Goal: Find specific page/section: Find specific page/section

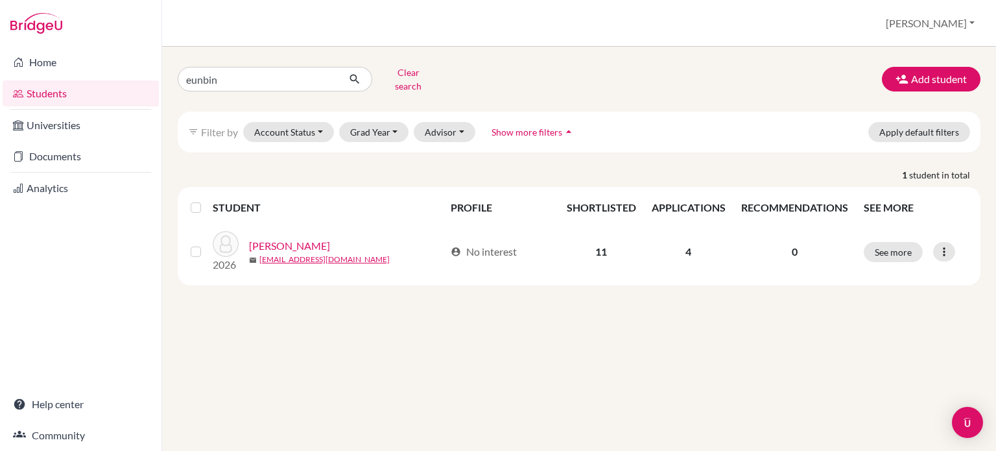
click at [265, 90] on div "eunbin Clear search Add student filter_list Filter by Account Status Active acc…" at bounding box center [579, 173] width 803 height 223
click at [285, 75] on input "eunbin" at bounding box center [258, 79] width 161 height 25
drag, startPoint x: 245, startPoint y: 75, endPoint x: 220, endPoint y: 72, distance: 24.8
click at [162, 77] on div "eunbin Clear search Add student filter_list Filter by Account Status Active acc…" at bounding box center [579, 249] width 834 height 404
type input "donghuie"
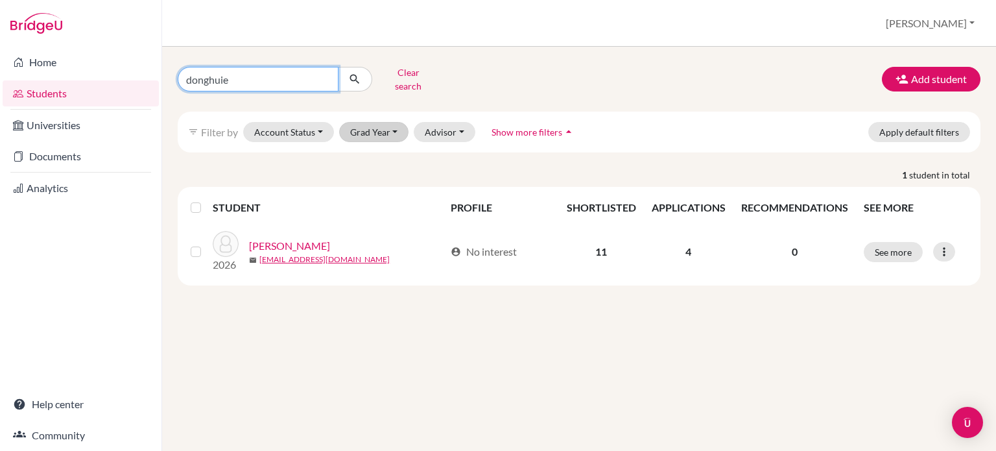
click button "submit" at bounding box center [355, 79] width 34 height 25
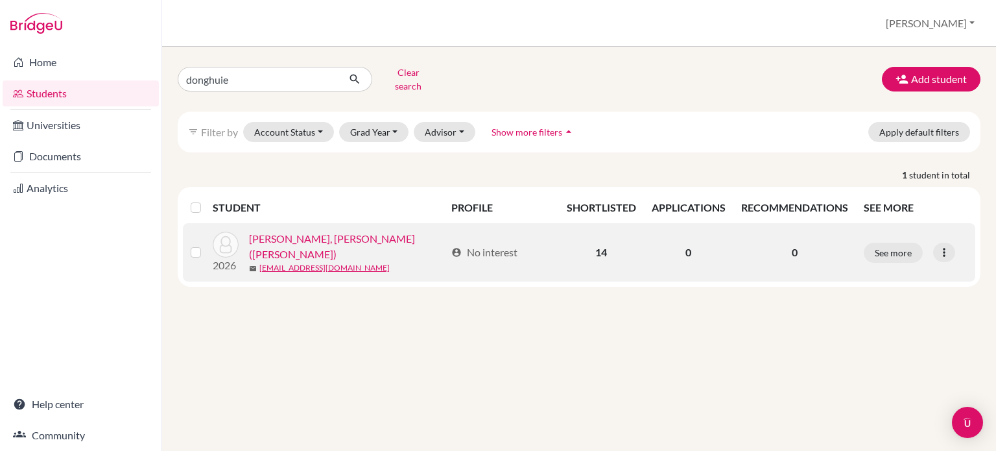
click at [309, 231] on link "[PERSON_NAME], [PERSON_NAME] ([PERSON_NAME])" at bounding box center [347, 246] width 196 height 31
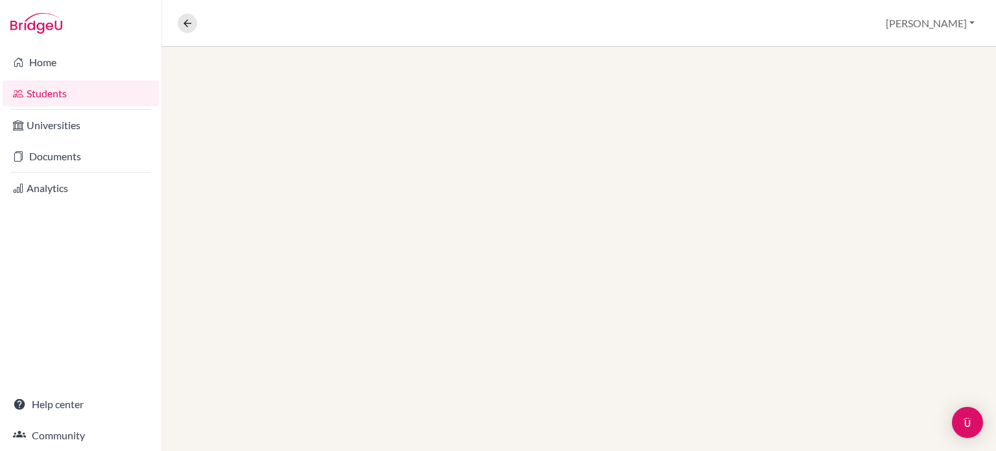
click at [308, 235] on div at bounding box center [579, 249] width 834 height 404
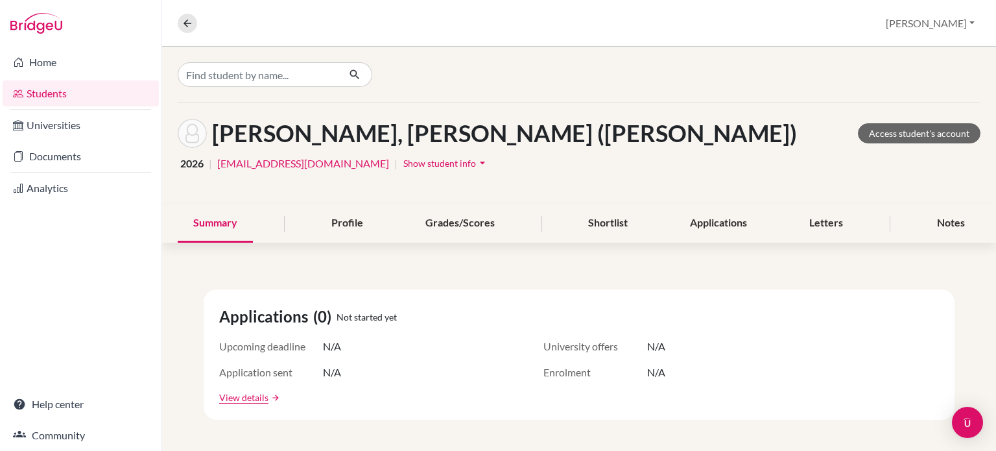
scroll to position [324, 0]
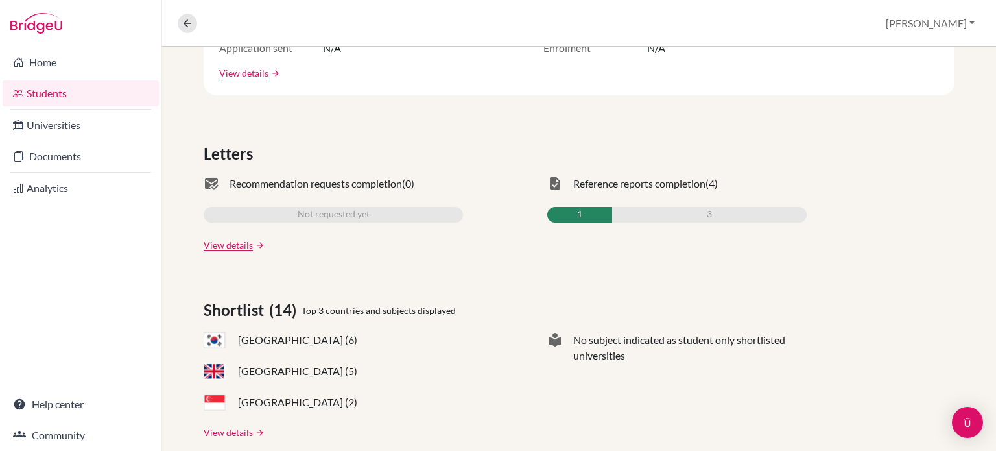
click at [237, 432] on link "View details" at bounding box center [228, 432] width 49 height 14
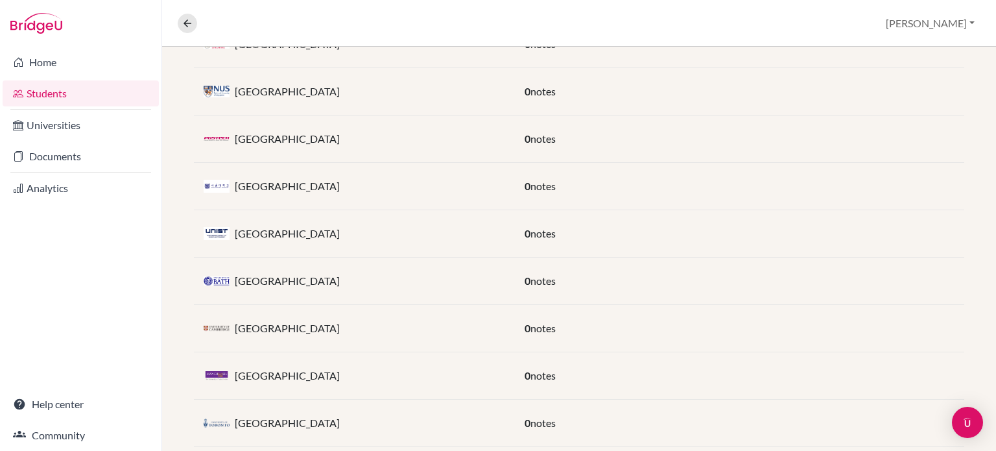
scroll to position [591, 0]
